Goal: Entertainment & Leisure: Consume media (video, audio)

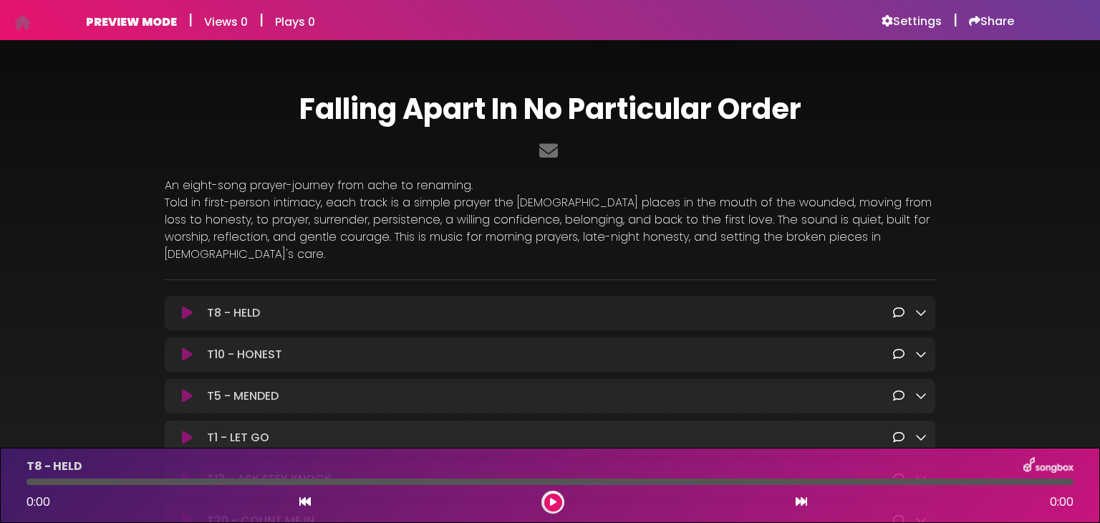
click at [129, 18] on h6 "PREVIEW MODE" at bounding box center [131, 22] width 91 height 14
click at [897, 19] on h6 "Settings" at bounding box center [912, 21] width 60 height 14
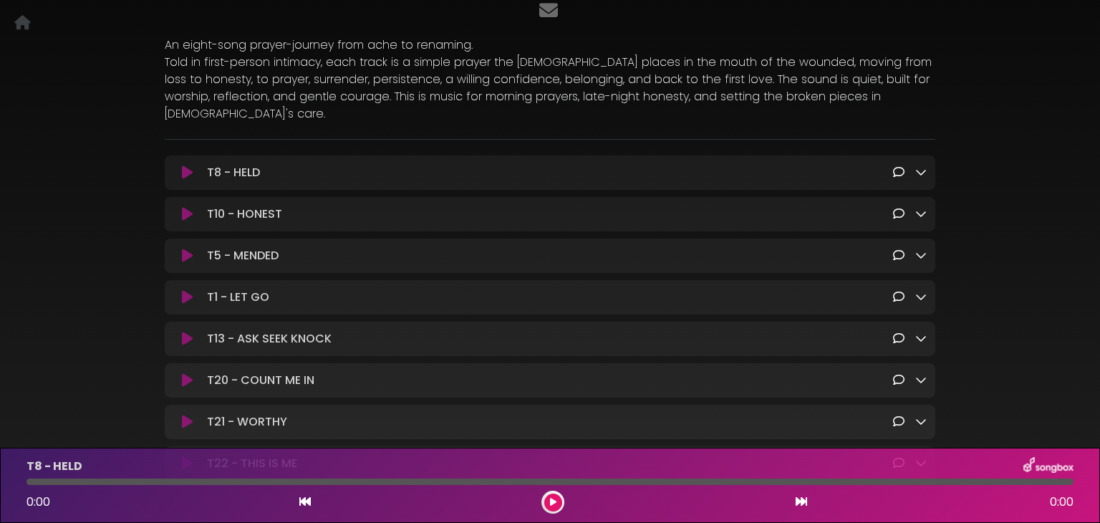
scroll to position [143, 0]
click at [920, 163] on icon at bounding box center [920, 168] width 11 height 11
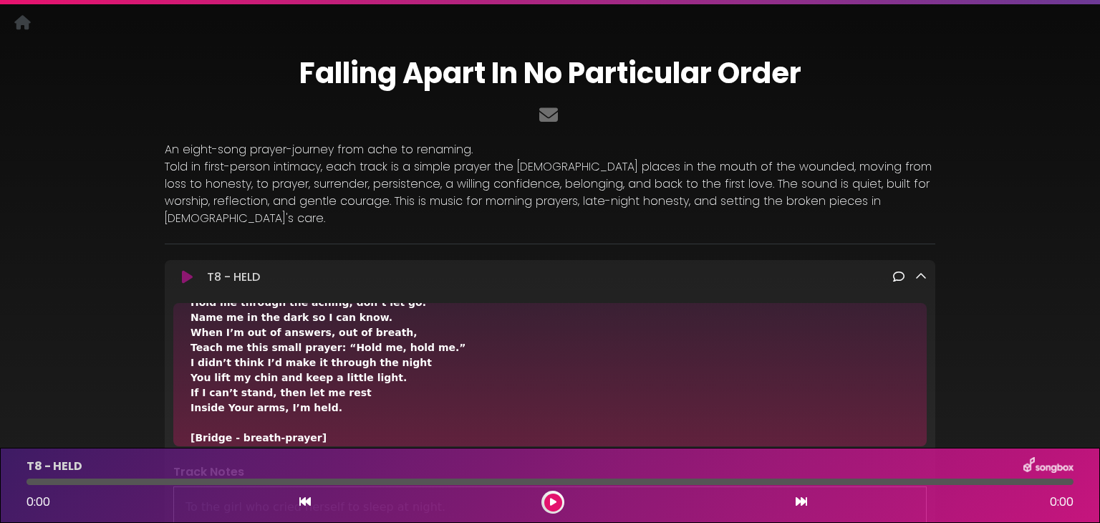
scroll to position [0, 0]
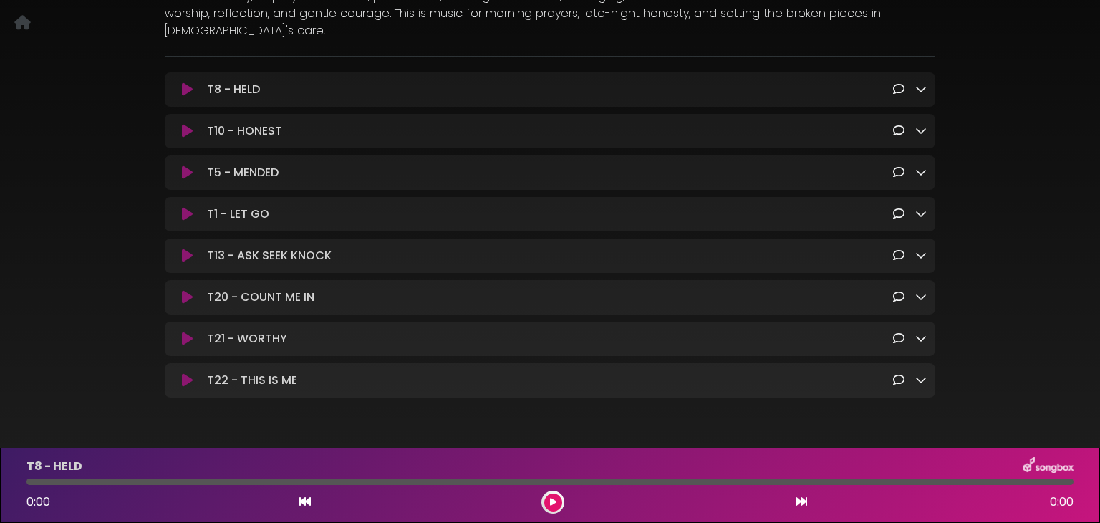
scroll to position [251, 0]
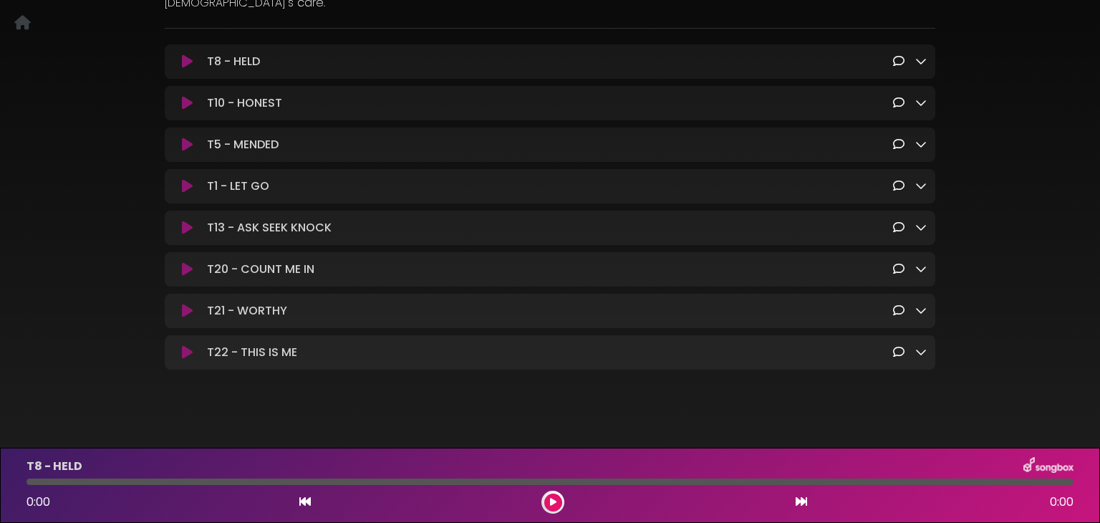
click at [922, 55] on icon at bounding box center [920, 60] width 11 height 11
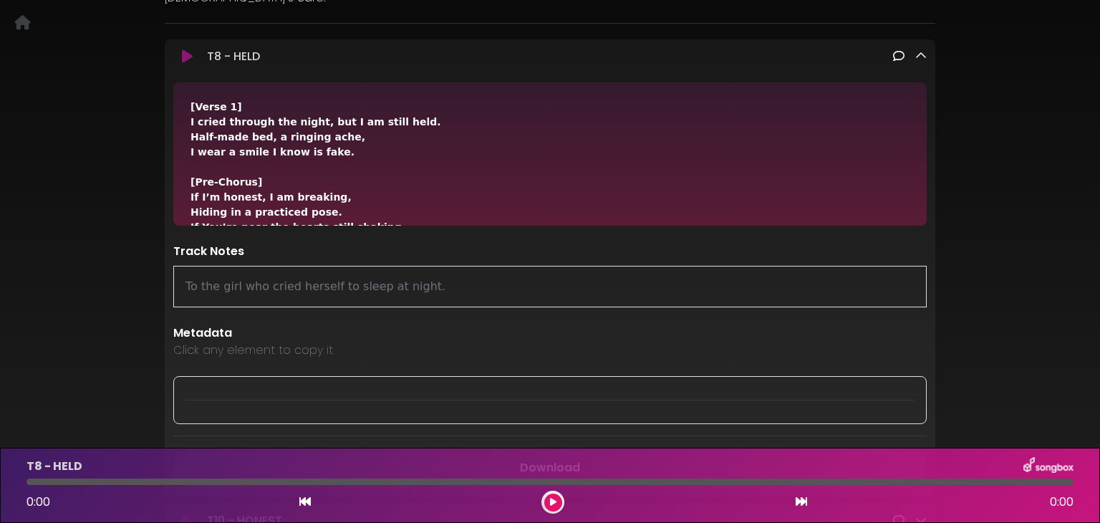
scroll to position [180, 0]
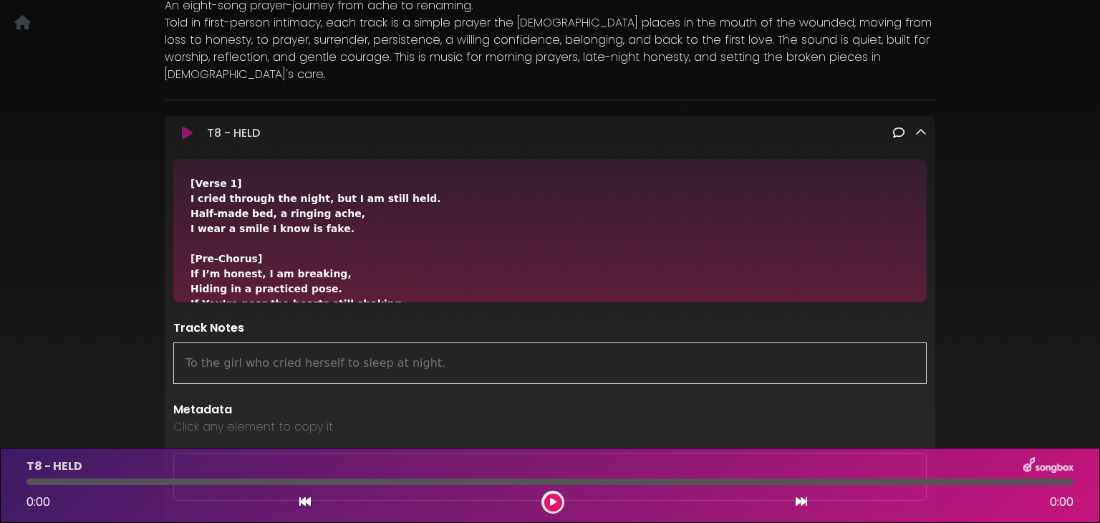
click at [922, 127] on icon at bounding box center [920, 132] width 11 height 11
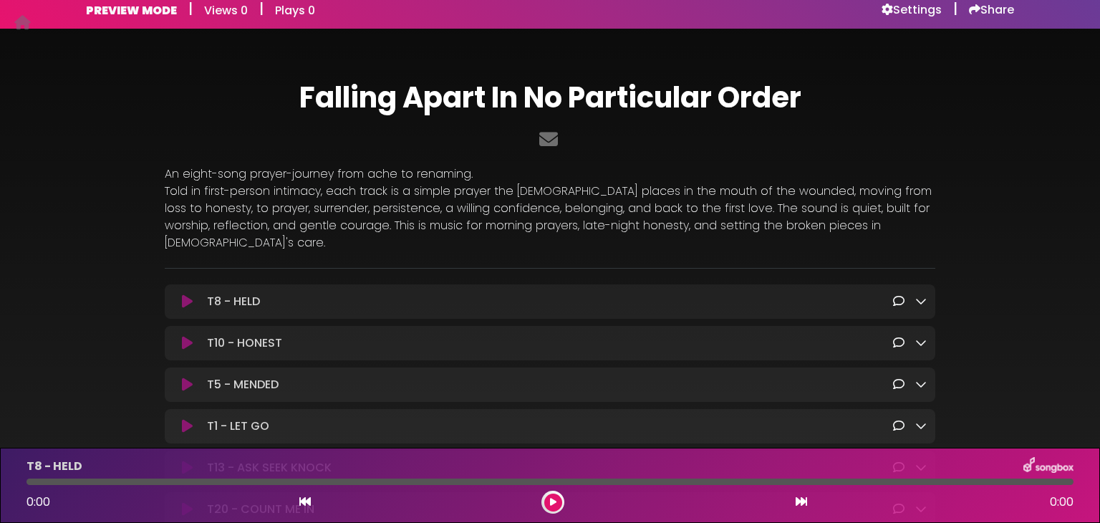
scroll to position [0, 0]
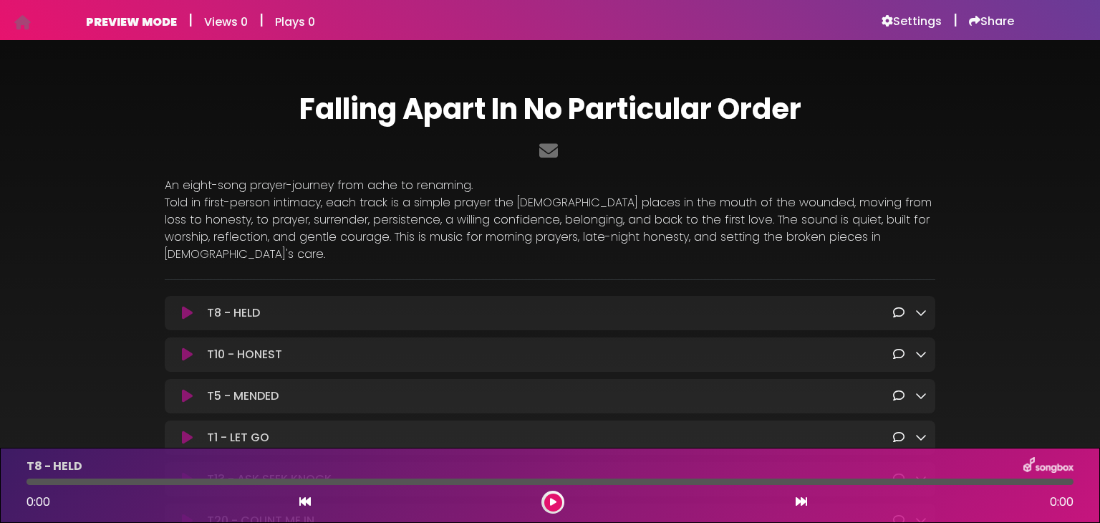
click at [135, 18] on h6 "PREVIEW MODE" at bounding box center [131, 22] width 91 height 14
click at [19, 22] on icon at bounding box center [22, 22] width 16 height 1
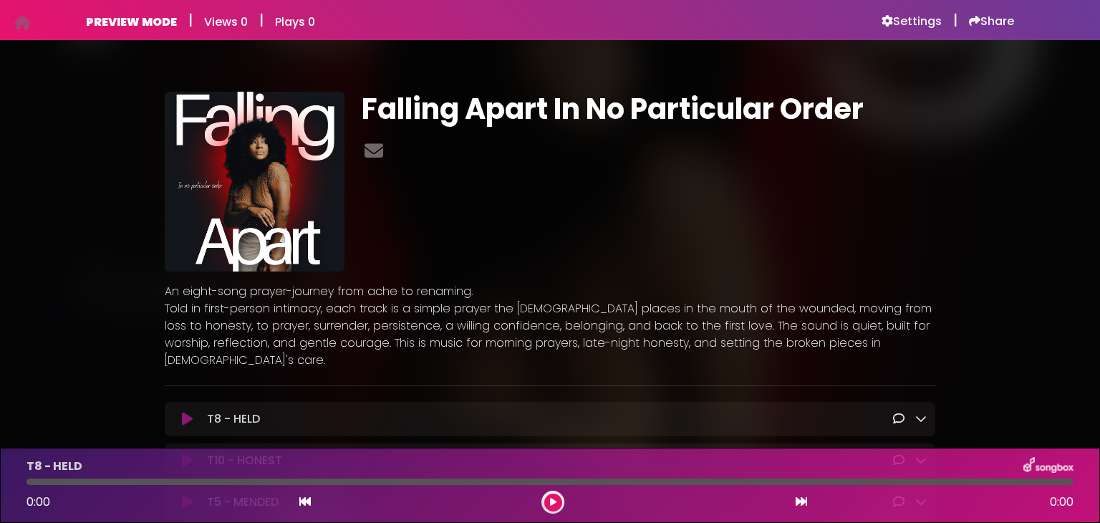
click at [233, 184] on img at bounding box center [255, 182] width 180 height 180
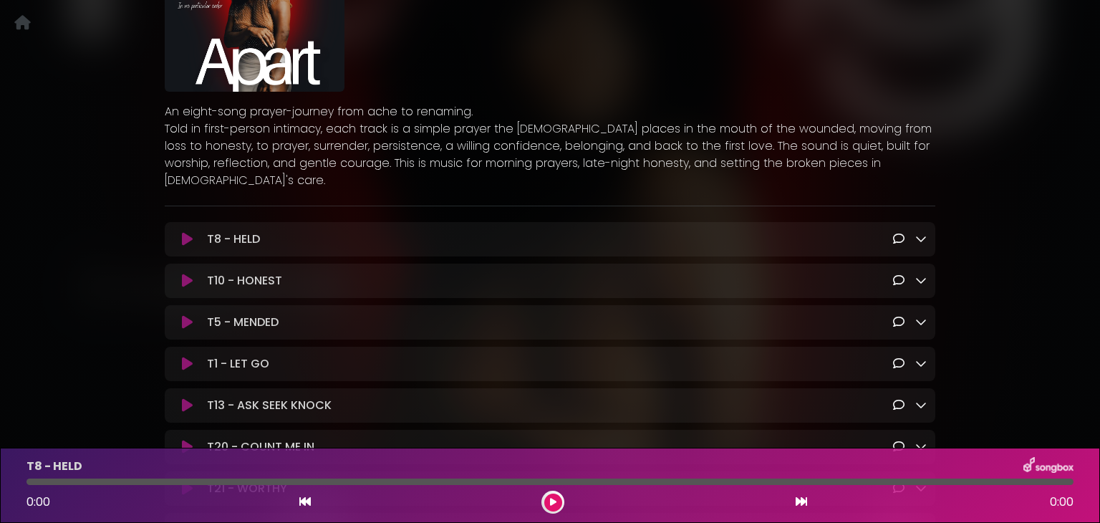
scroll to position [215, 0]
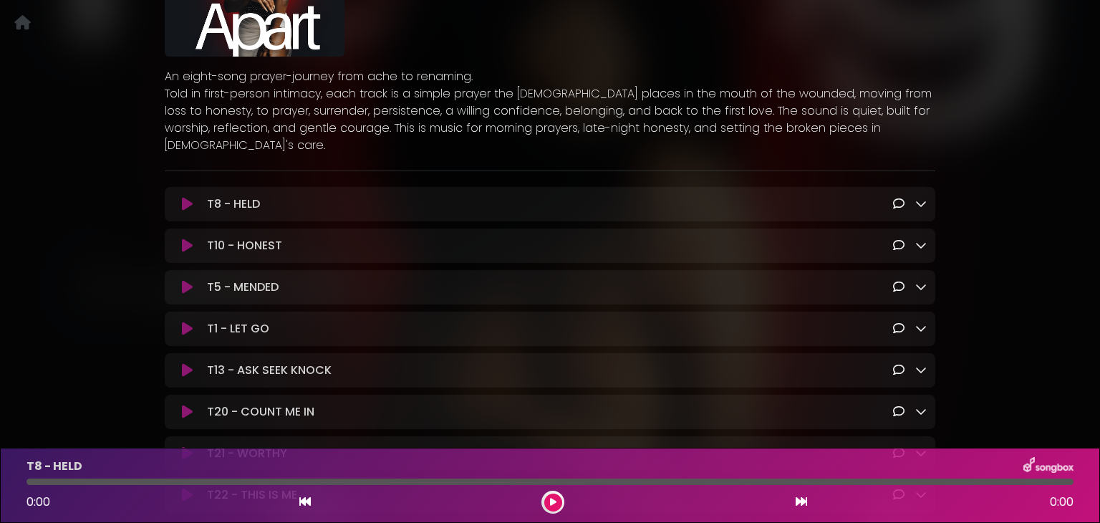
click at [925, 198] on icon at bounding box center [920, 203] width 11 height 11
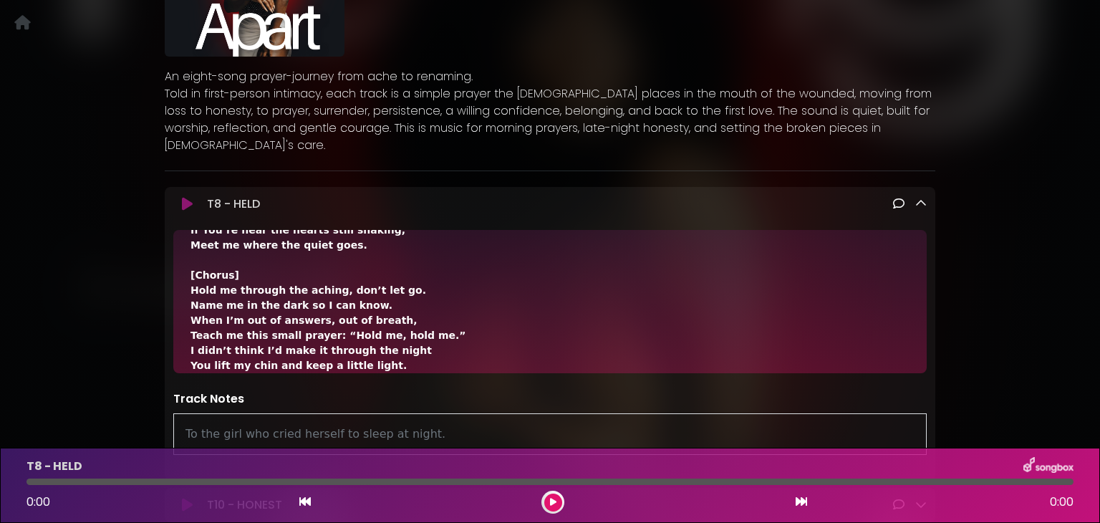
scroll to position [143, 0]
click at [922, 198] on icon at bounding box center [920, 203] width 11 height 11
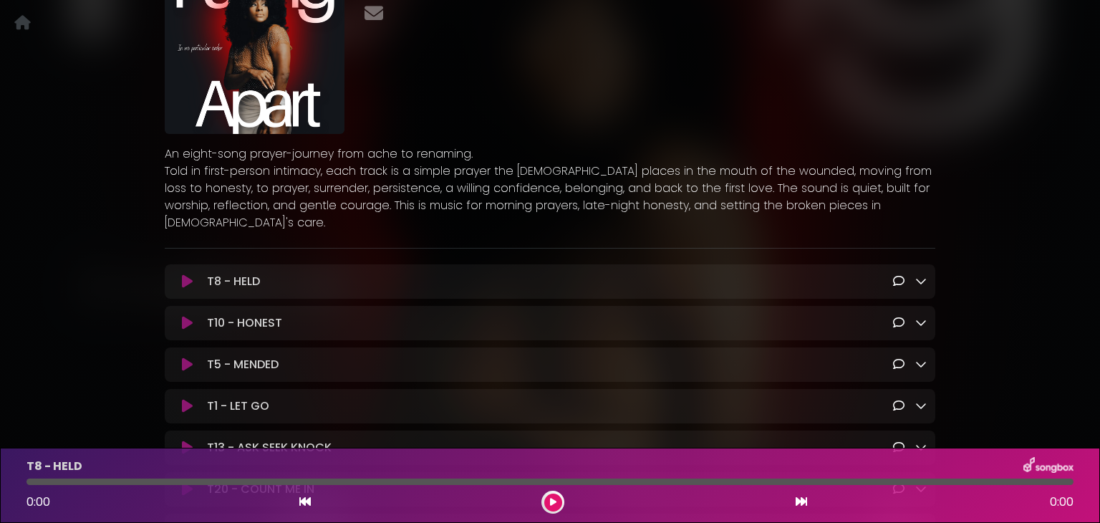
scroll to position [0, 0]
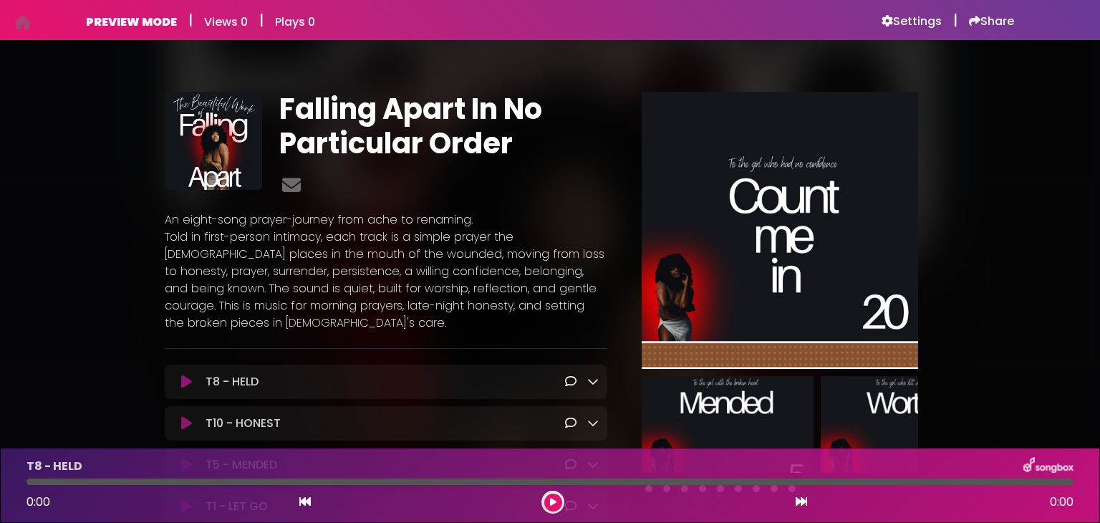
click at [1039, 198] on div "Falling Apart In No Particular Order" at bounding box center [550, 385] width 1100 height 657
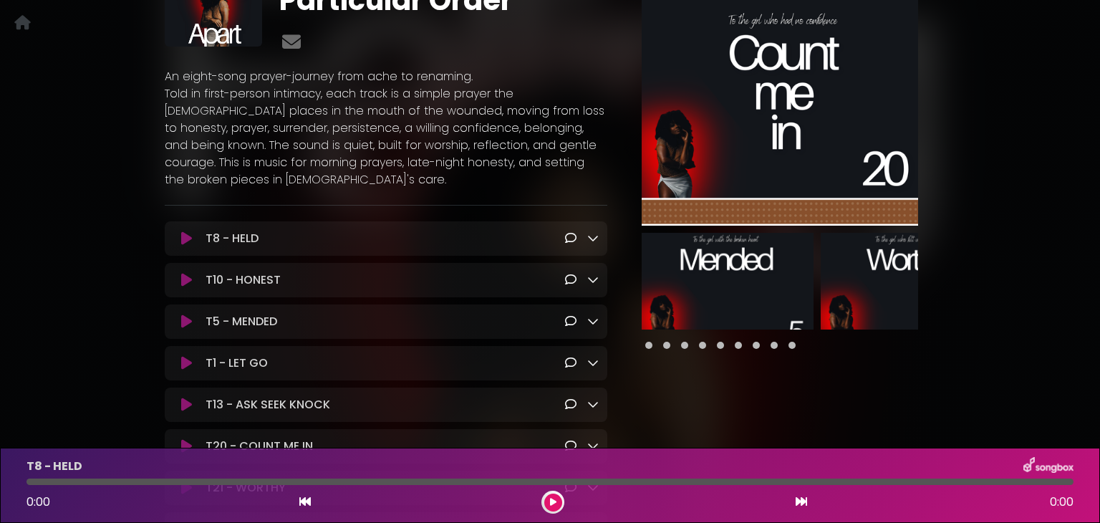
scroll to position [215, 0]
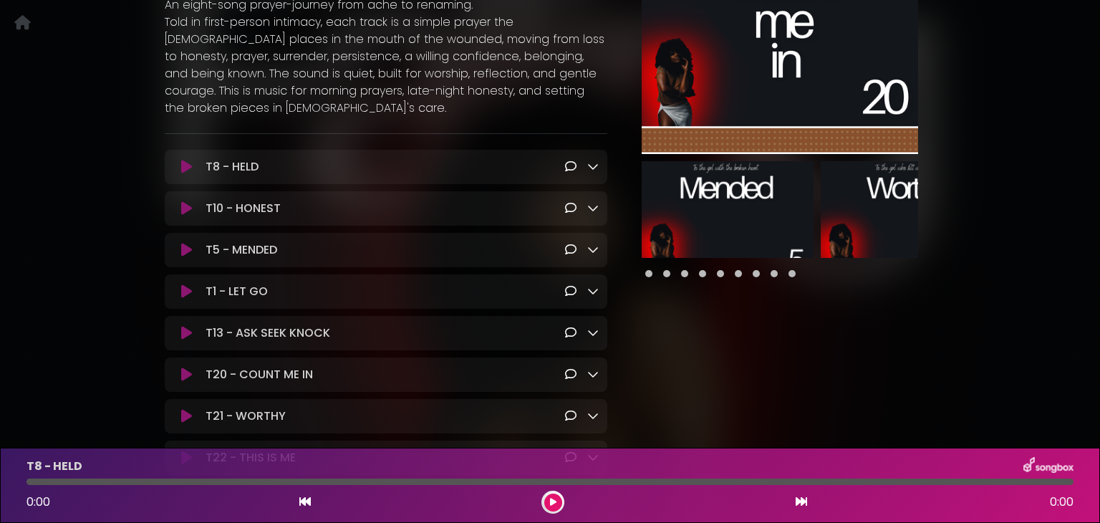
click at [707, 229] on img at bounding box center [728, 209] width 172 height 97
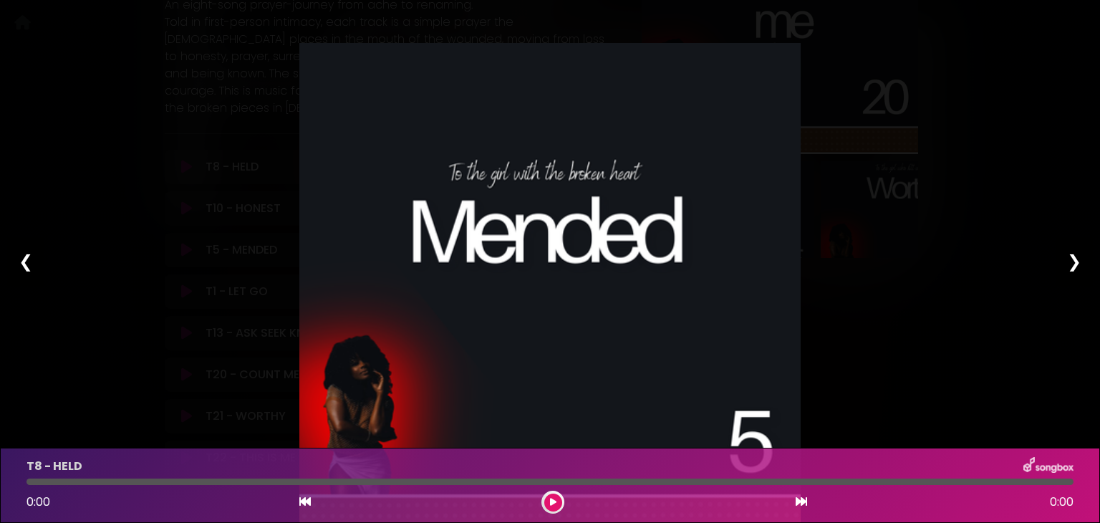
click at [1071, 251] on div "❯" at bounding box center [1074, 261] width 37 height 49
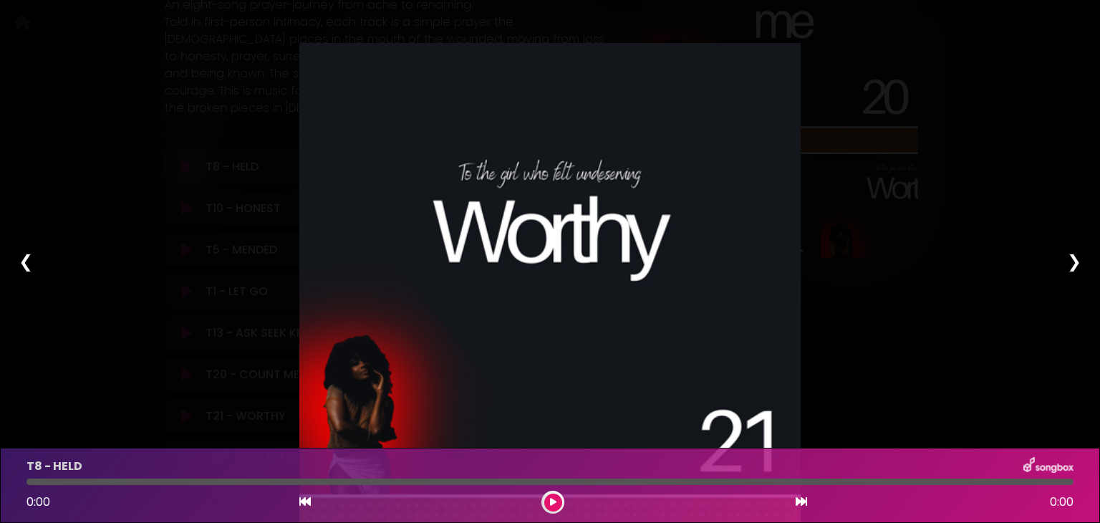
click at [1071, 251] on div "❯" at bounding box center [1074, 261] width 37 height 49
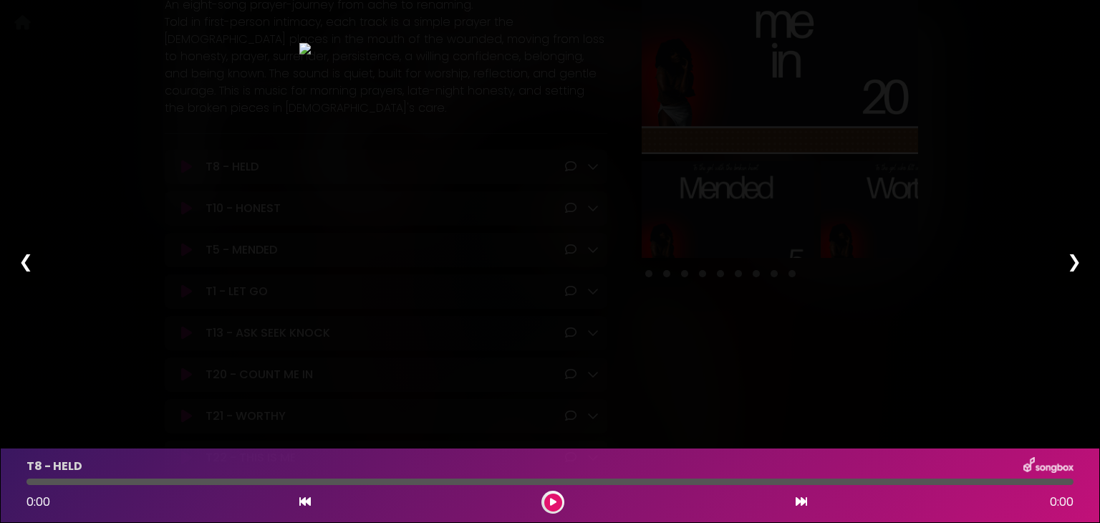
click at [1071, 251] on div "❯" at bounding box center [1074, 261] width 37 height 49
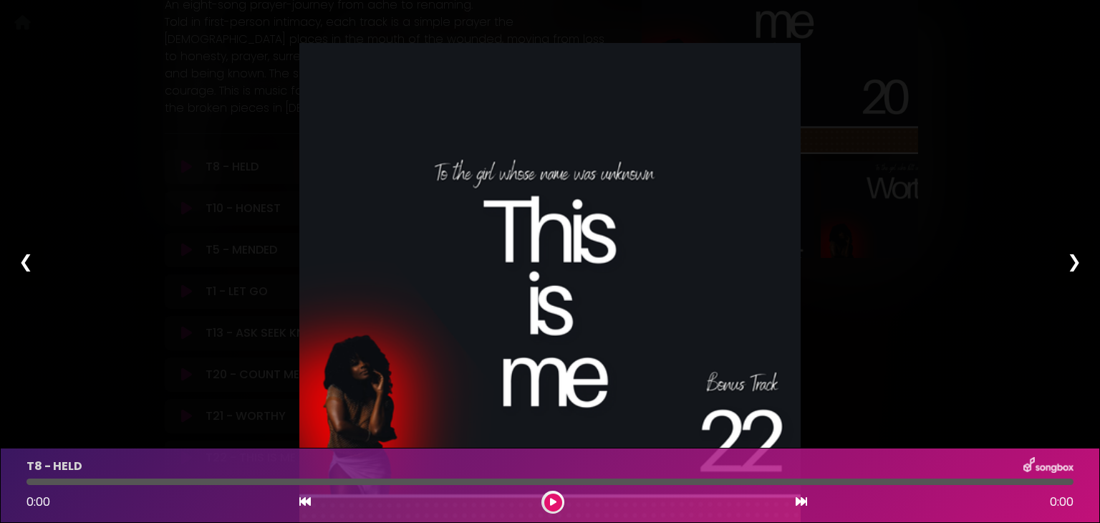
click at [1071, 251] on div "❯" at bounding box center [1074, 261] width 37 height 49
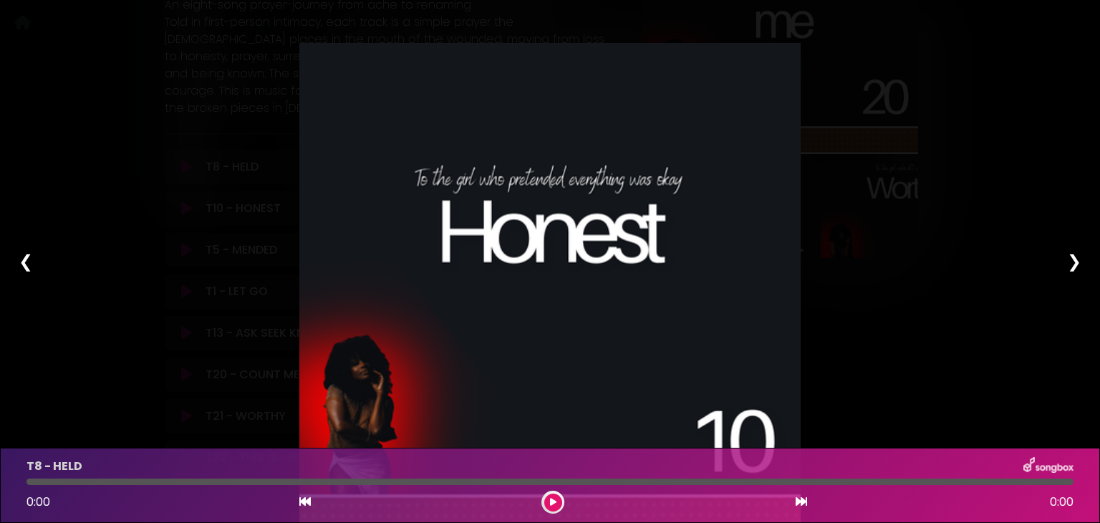
click at [1071, 251] on div "❯" at bounding box center [1074, 261] width 37 height 49
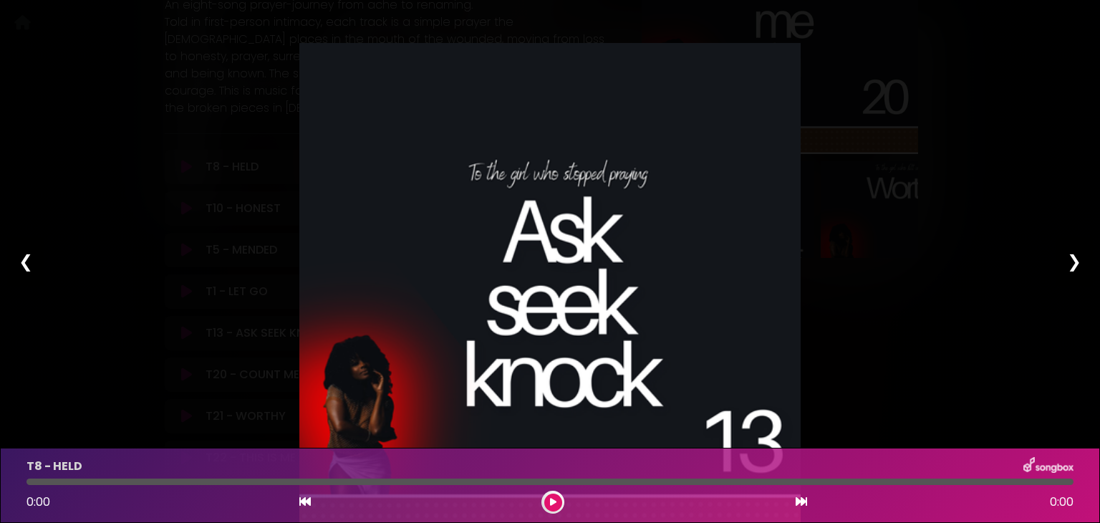
click at [1071, 251] on div "❯" at bounding box center [1074, 261] width 37 height 49
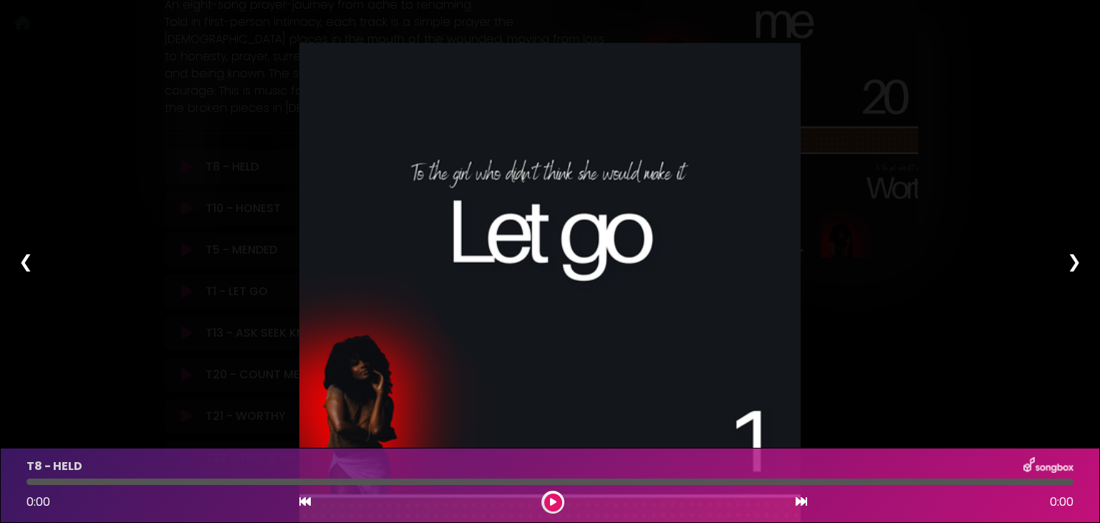
click at [962, 293] on div "Pause Play % buffered 00:00 00:00 00:00 Exit fullscreen Enter fullscreen Play ❮…" at bounding box center [550, 261] width 1100 height 523
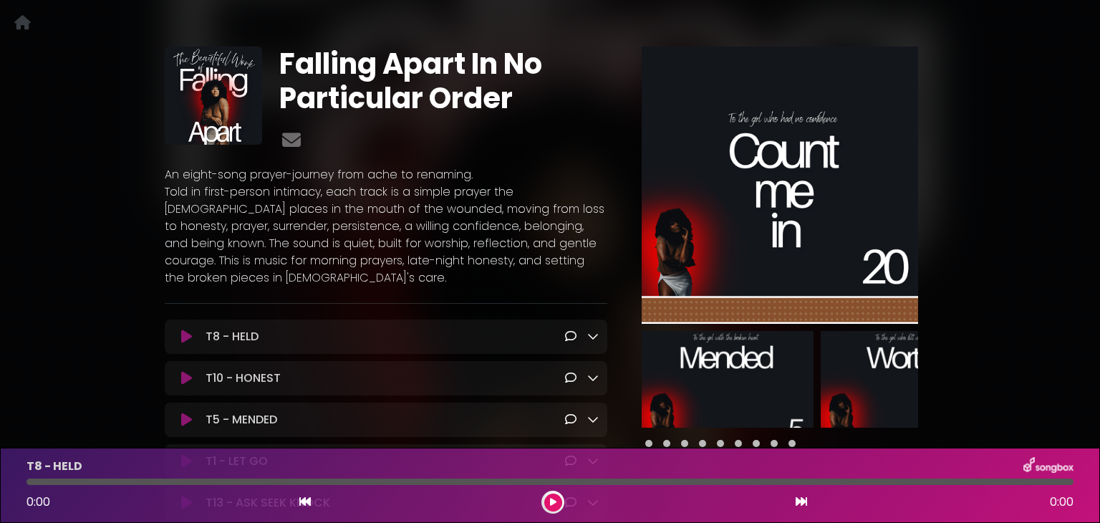
scroll to position [0, 0]
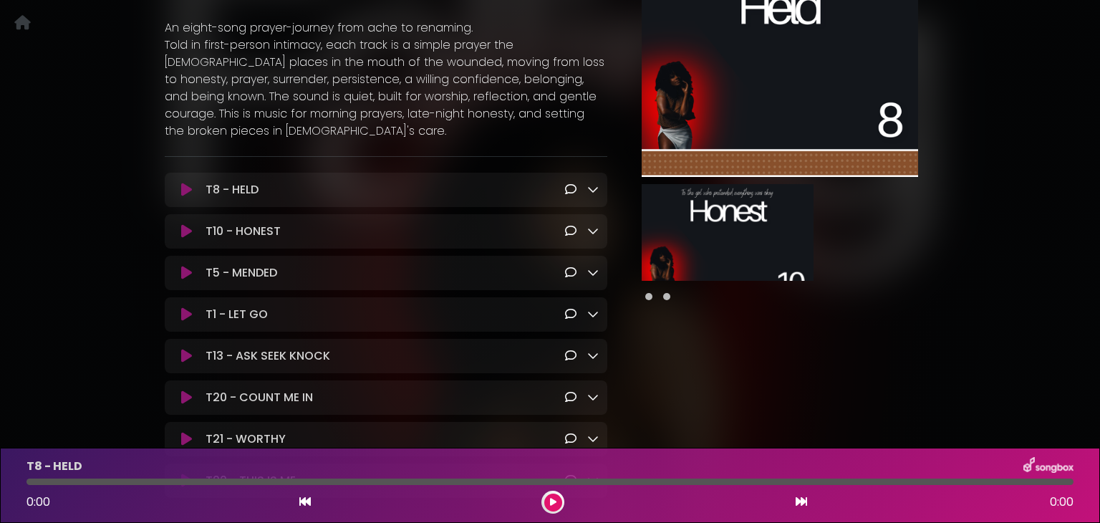
scroll to position [215, 0]
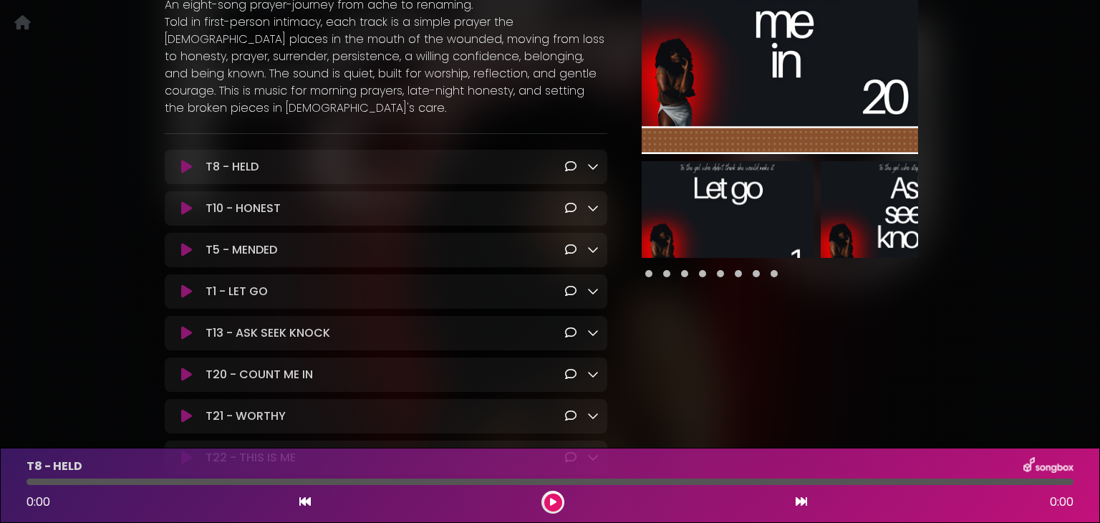
scroll to position [143, 0]
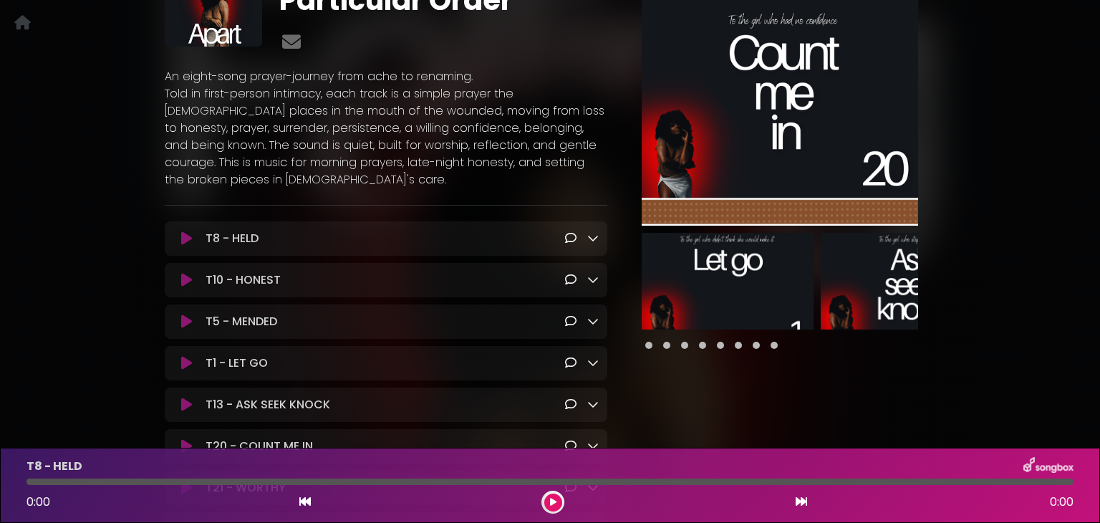
click at [748, 253] on img at bounding box center [728, 281] width 172 height 97
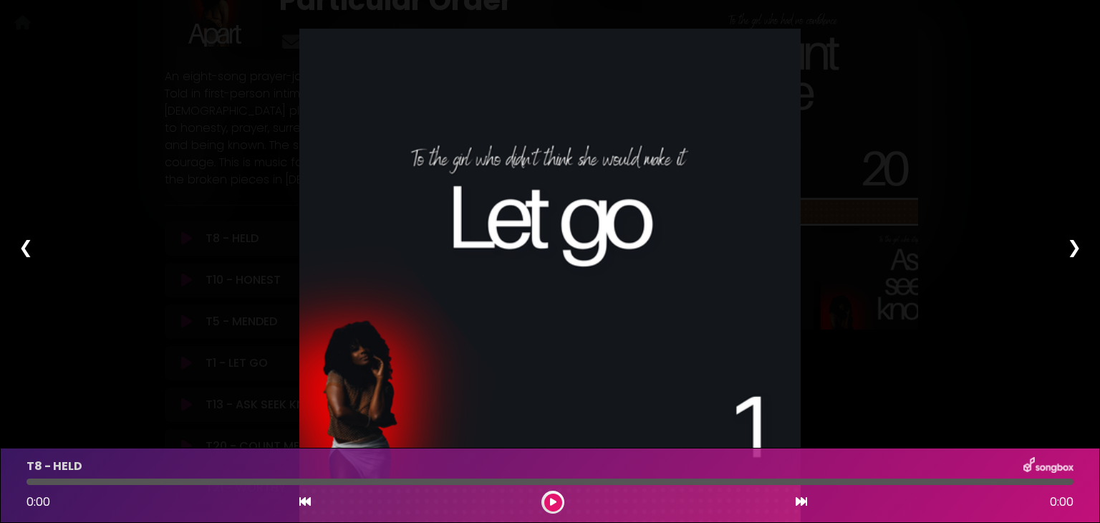
scroll to position [21, 0]
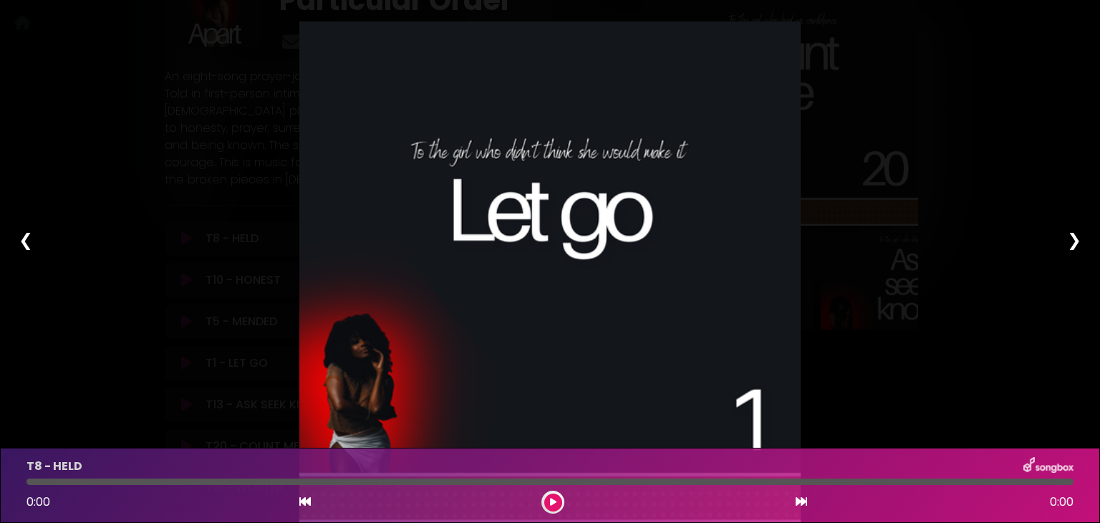
drag, startPoint x: 936, startPoint y: 246, endPoint x: 948, endPoint y: 235, distance: 16.2
click at [939, 246] on div "Pause Play % buffered 00:00 00:00 00:00 Exit fullscreen Enter fullscreen Play ❮…" at bounding box center [550, 261] width 1100 height 523
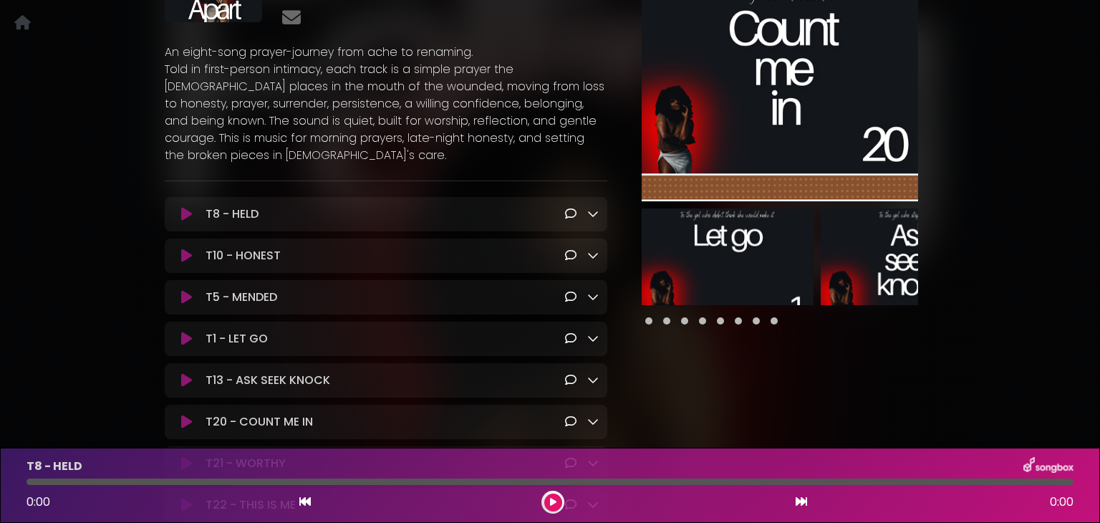
scroll to position [143, 0]
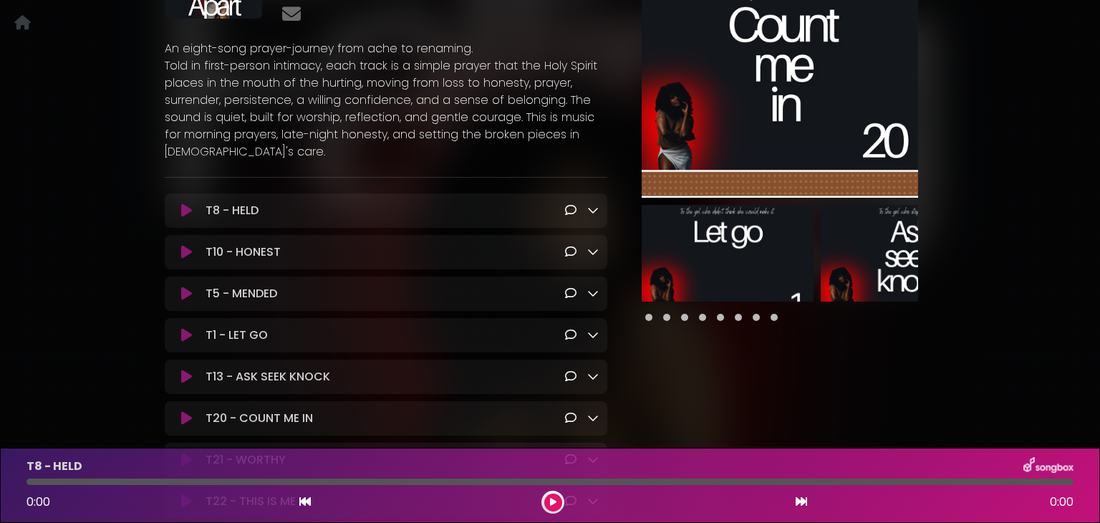
scroll to position [215, 0]
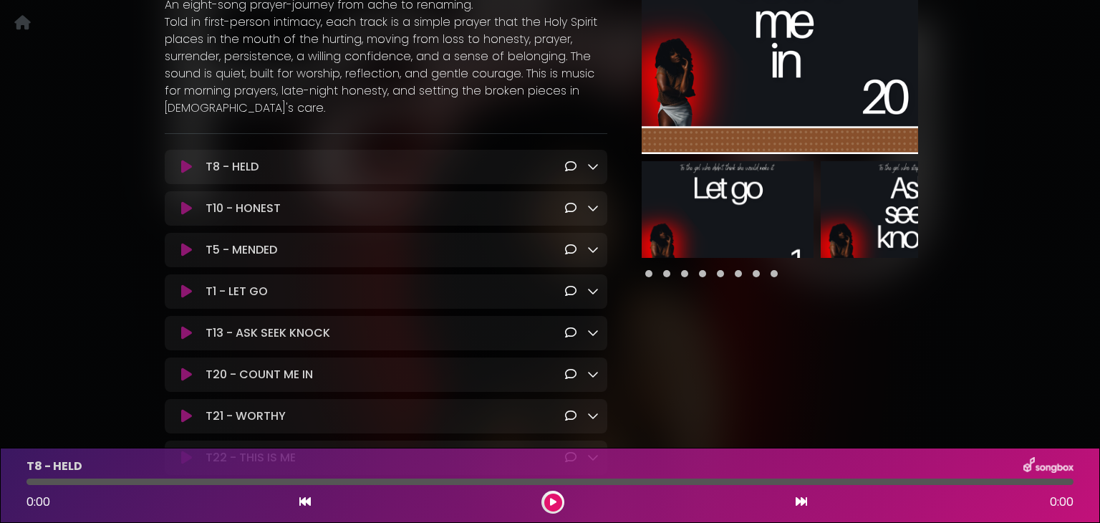
click at [184, 169] on icon at bounding box center [186, 167] width 11 height 14
click at [189, 164] on icon at bounding box center [186, 167] width 11 height 14
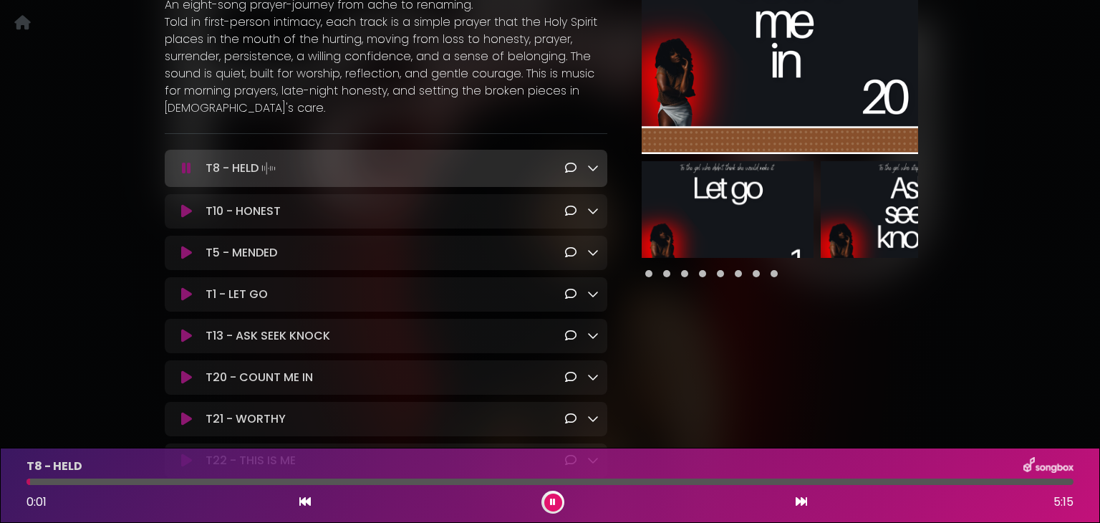
click at [183, 161] on icon at bounding box center [186, 168] width 9 height 14
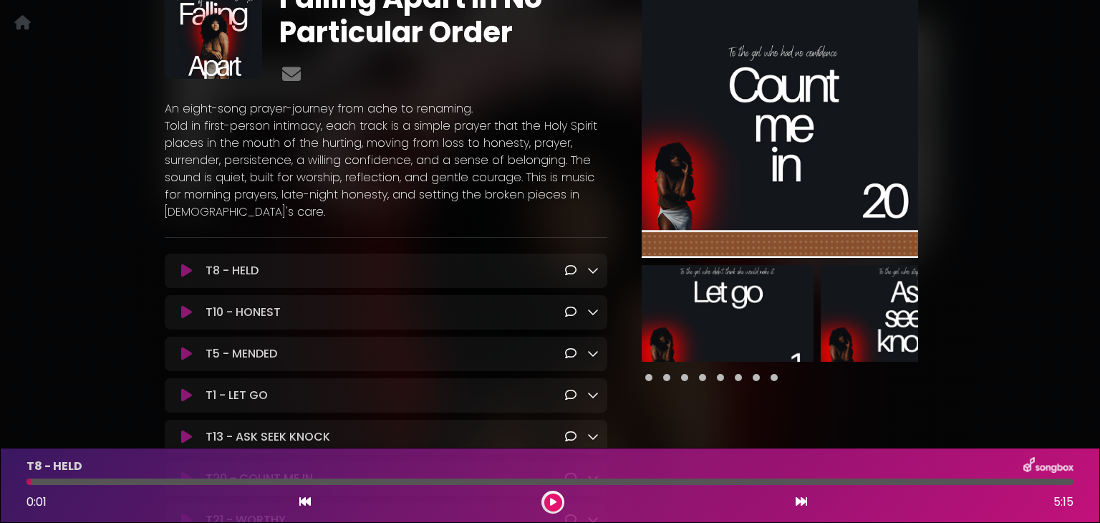
scroll to position [0, 0]
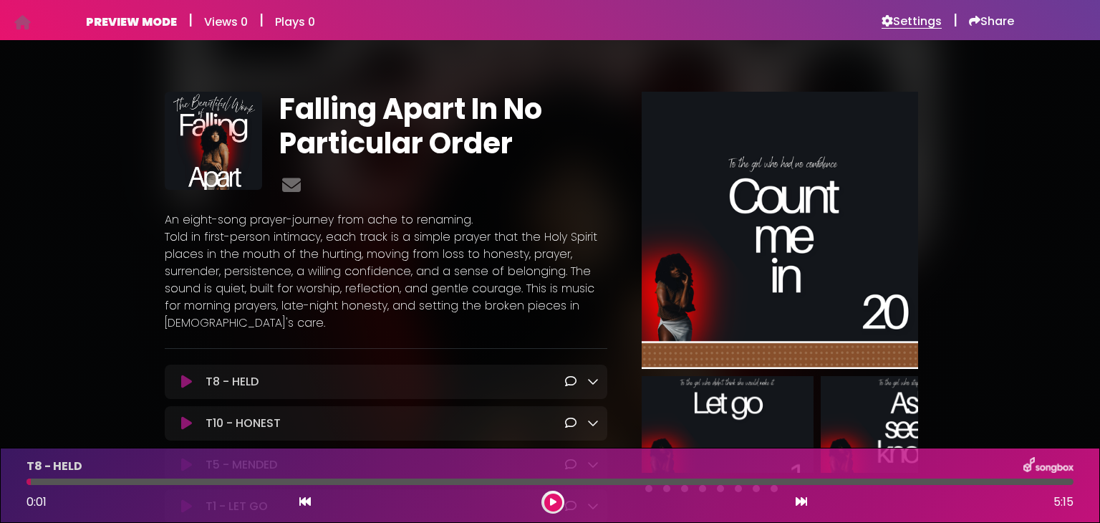
click at [922, 19] on h6 "Settings" at bounding box center [912, 21] width 60 height 14
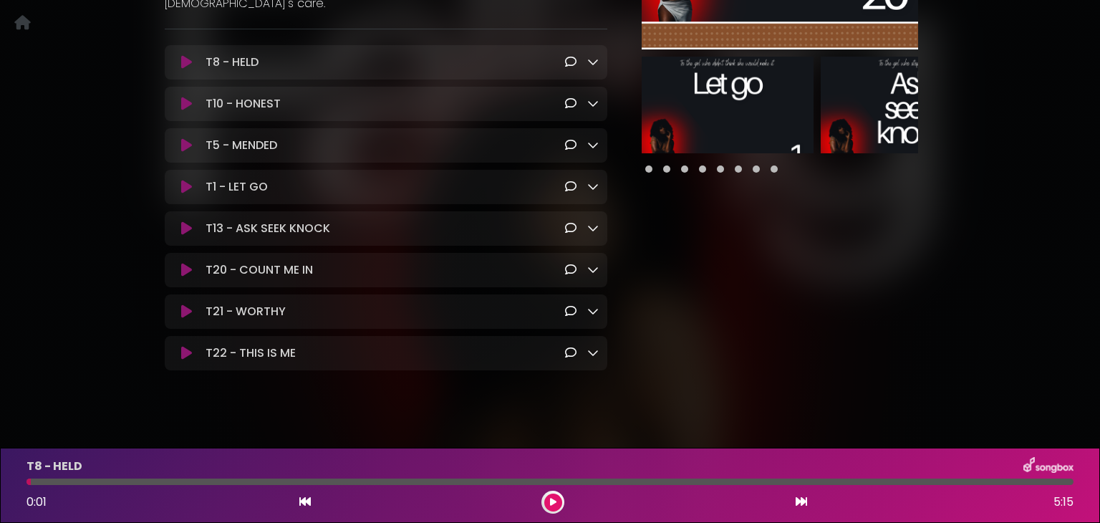
scroll to position [337, 0]
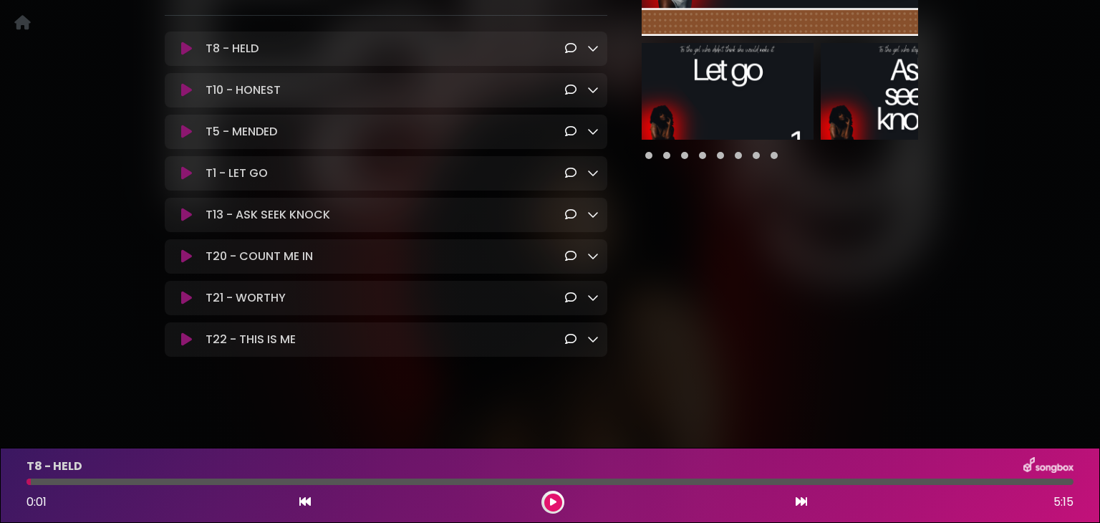
click at [597, 42] on icon at bounding box center [592, 47] width 11 height 11
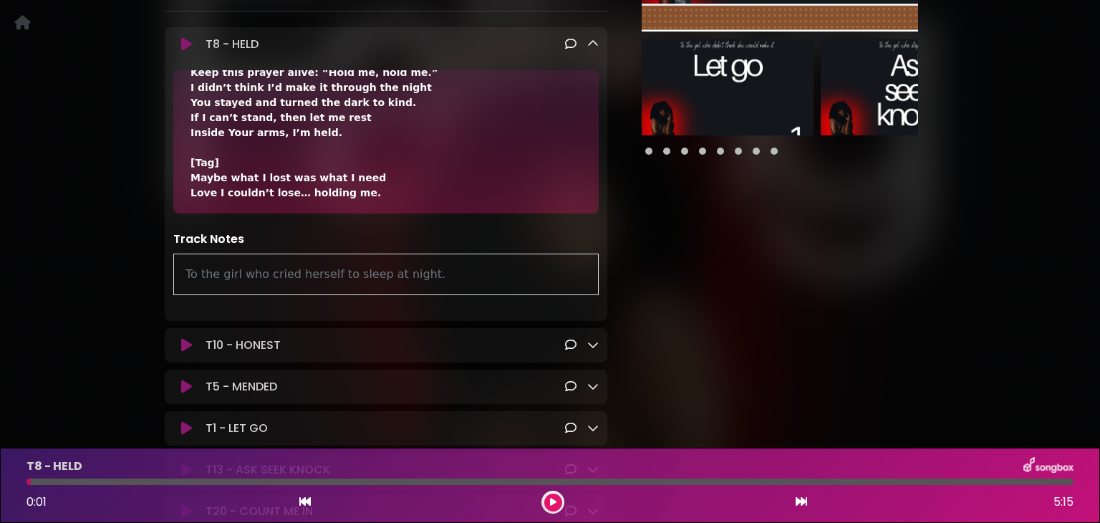
scroll to position [823, 0]
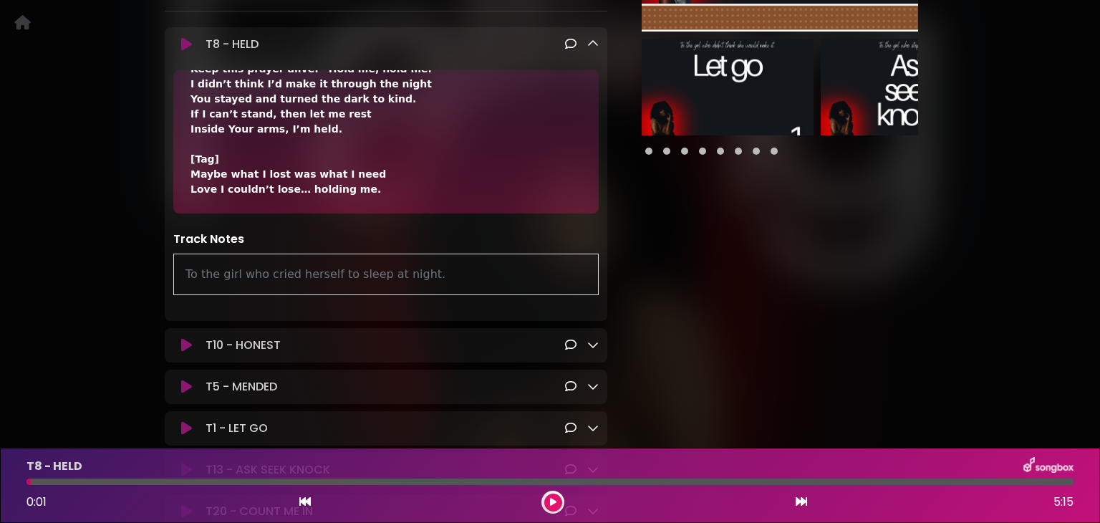
click at [598, 37] on link at bounding box center [592, 44] width 11 height 16
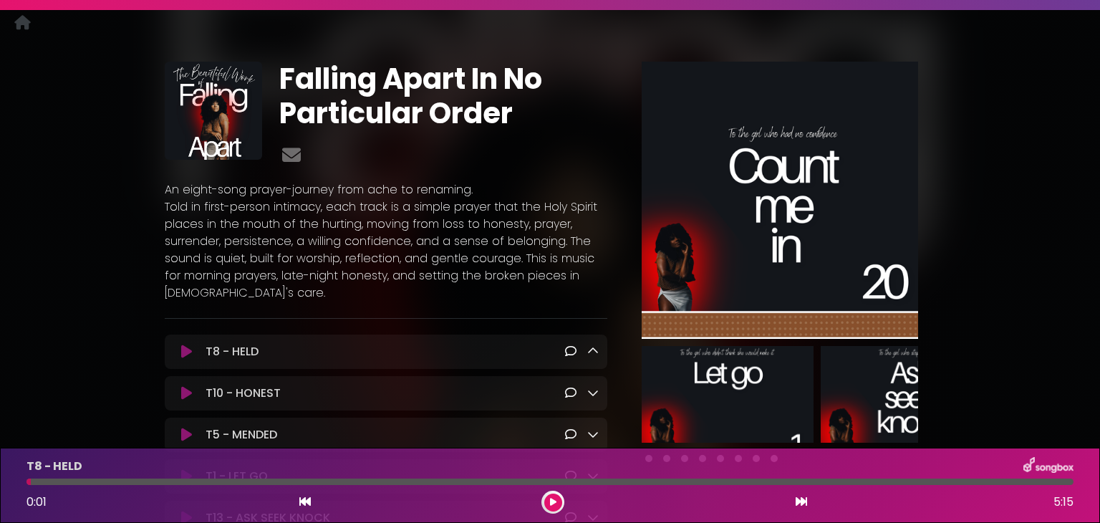
scroll to position [0, 0]
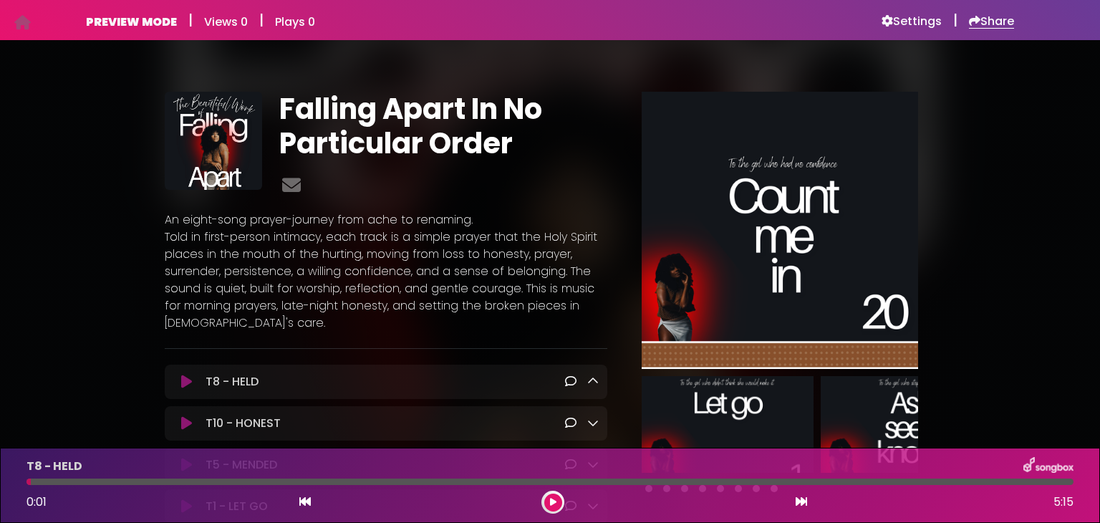
click at [973, 15] on icon at bounding box center [974, 20] width 11 height 11
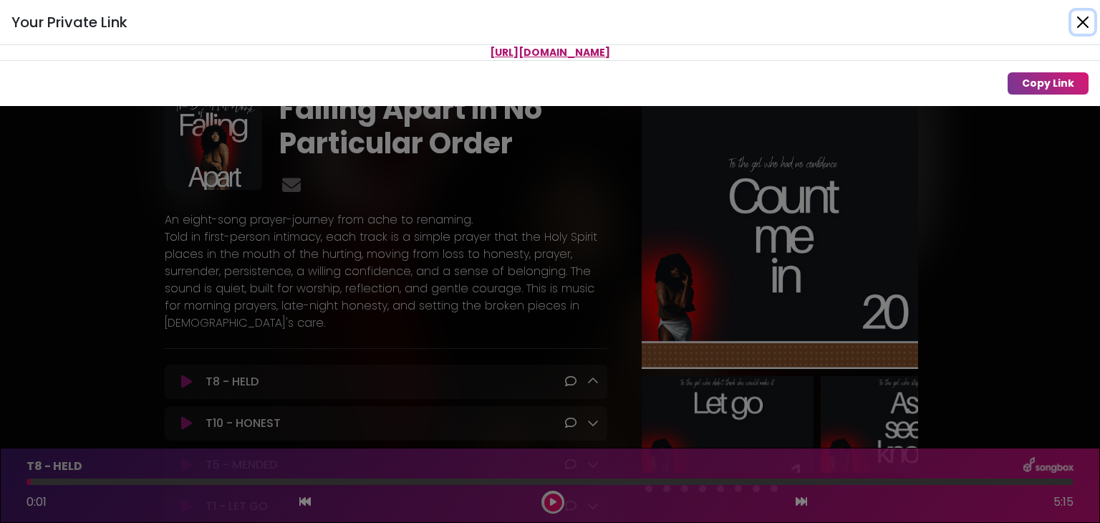
click at [1085, 19] on button "Close" at bounding box center [1082, 22] width 23 height 23
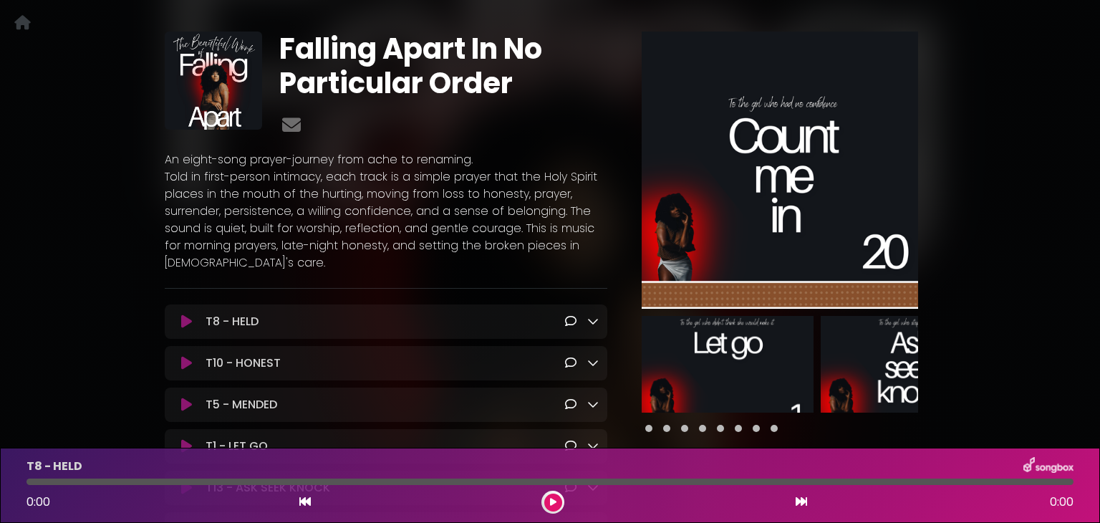
scroll to position [72, 0]
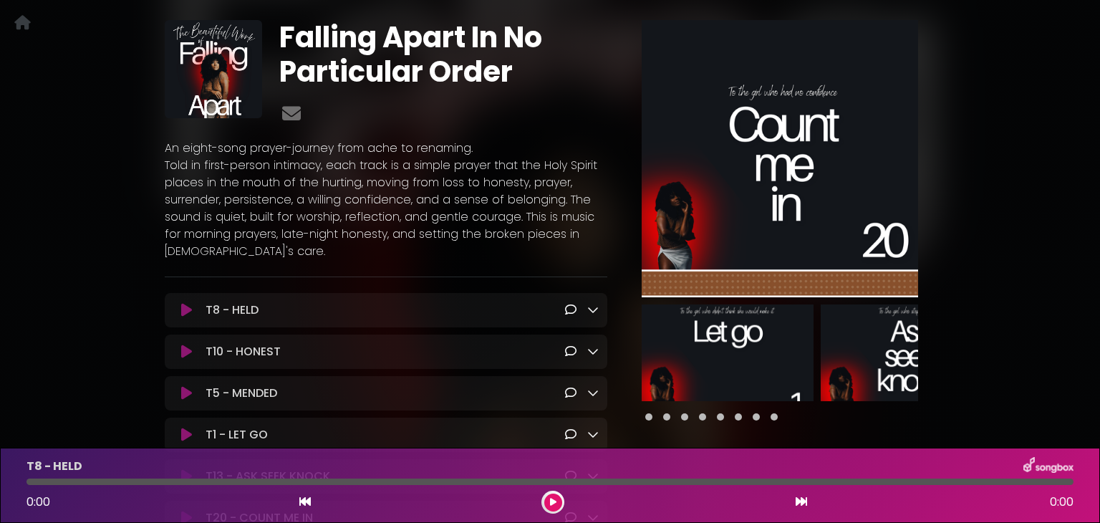
click at [185, 313] on icon at bounding box center [186, 310] width 11 height 14
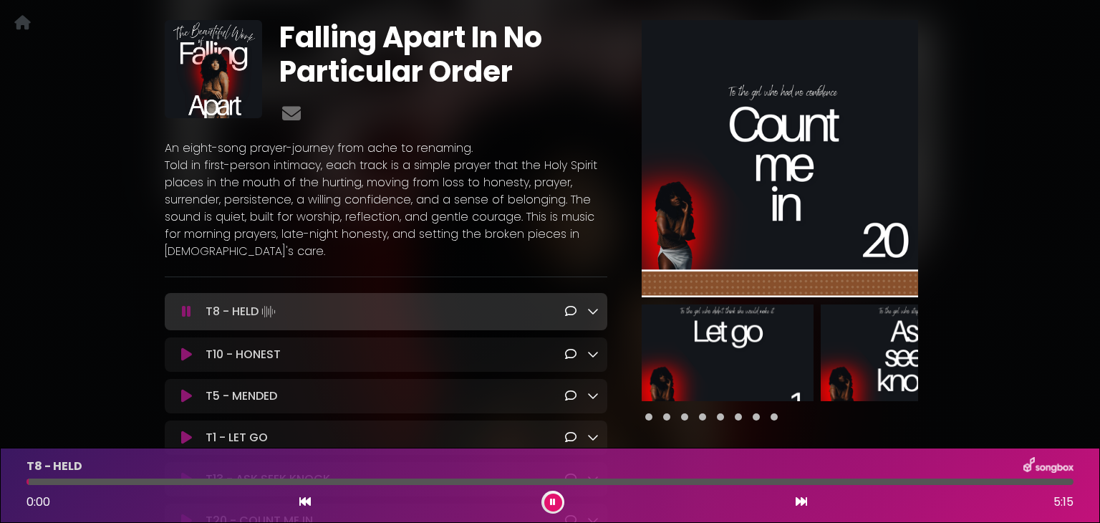
click at [184, 312] on icon at bounding box center [186, 311] width 9 height 14
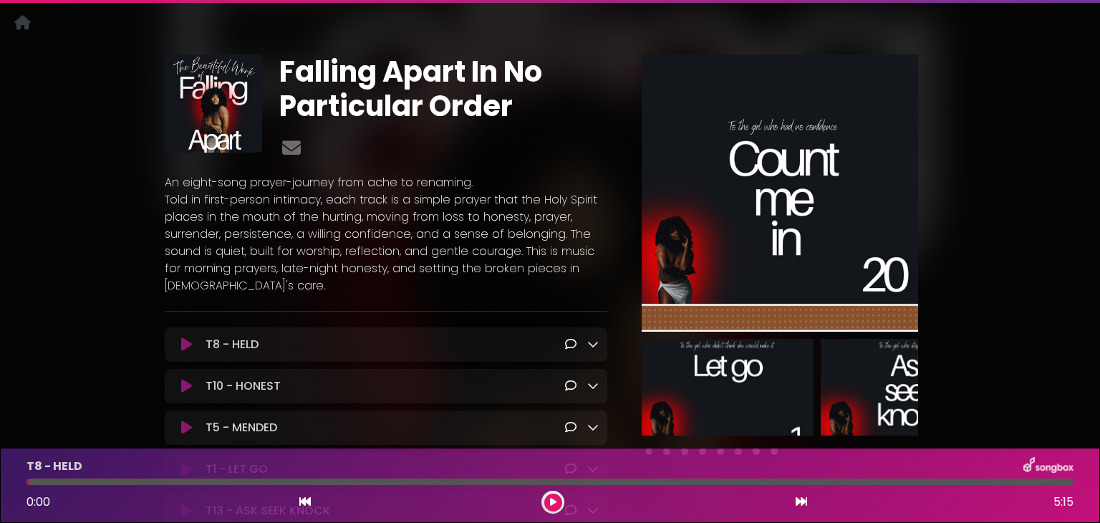
scroll to position [0, 0]
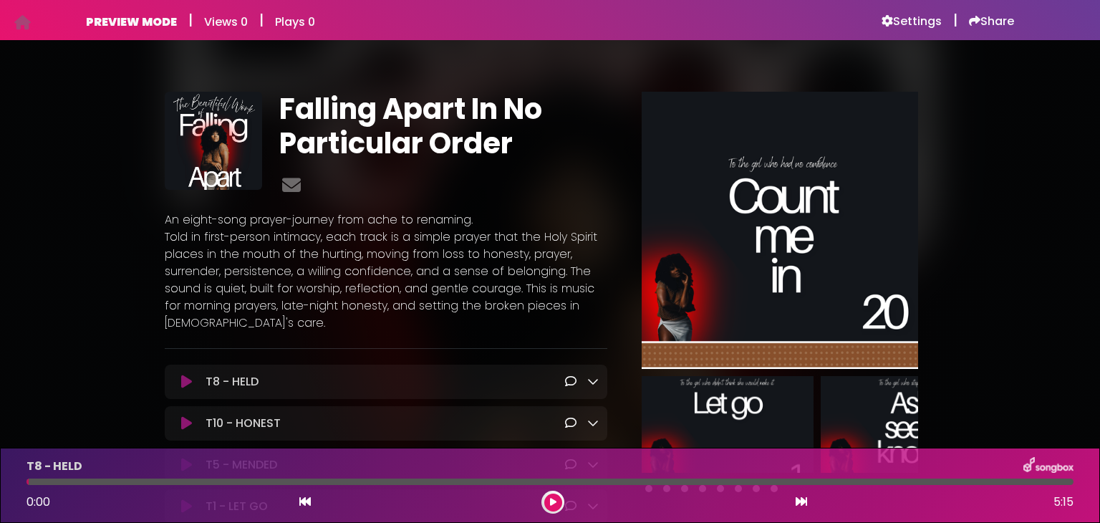
click at [297, 115] on h1 "Falling Apart In No Particular Order" at bounding box center [442, 126] width 327 height 69
click at [282, 107] on h1 "Falling Apart In No Particular Order" at bounding box center [442, 126] width 327 height 69
